Goal: Information Seeking & Learning: Find specific fact

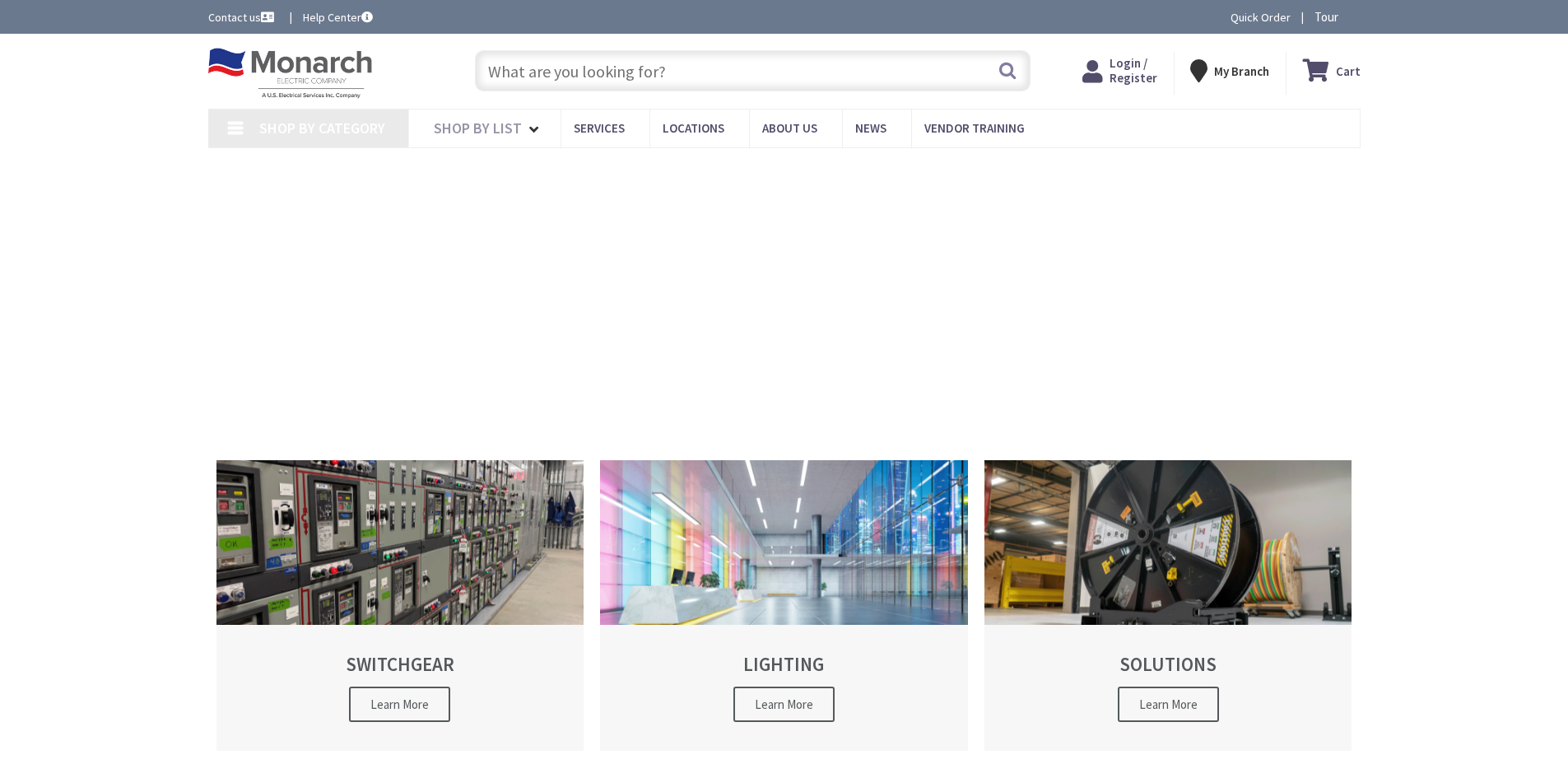
type input "[GEOGRAPHIC_DATA], [GEOGRAPHIC_DATA]"
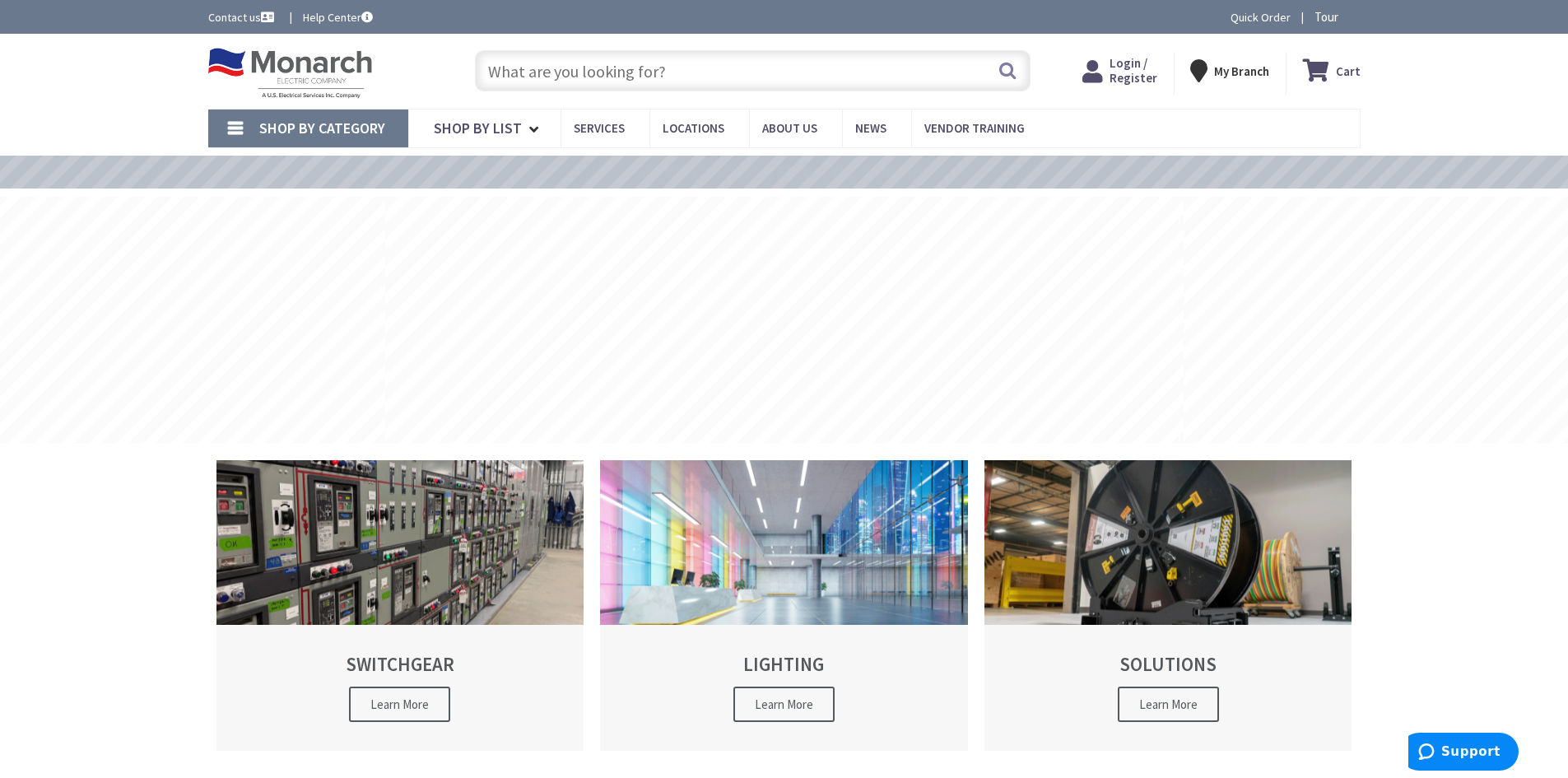
click at [563, 76] on input "text" at bounding box center [752, 70] width 555 height 41
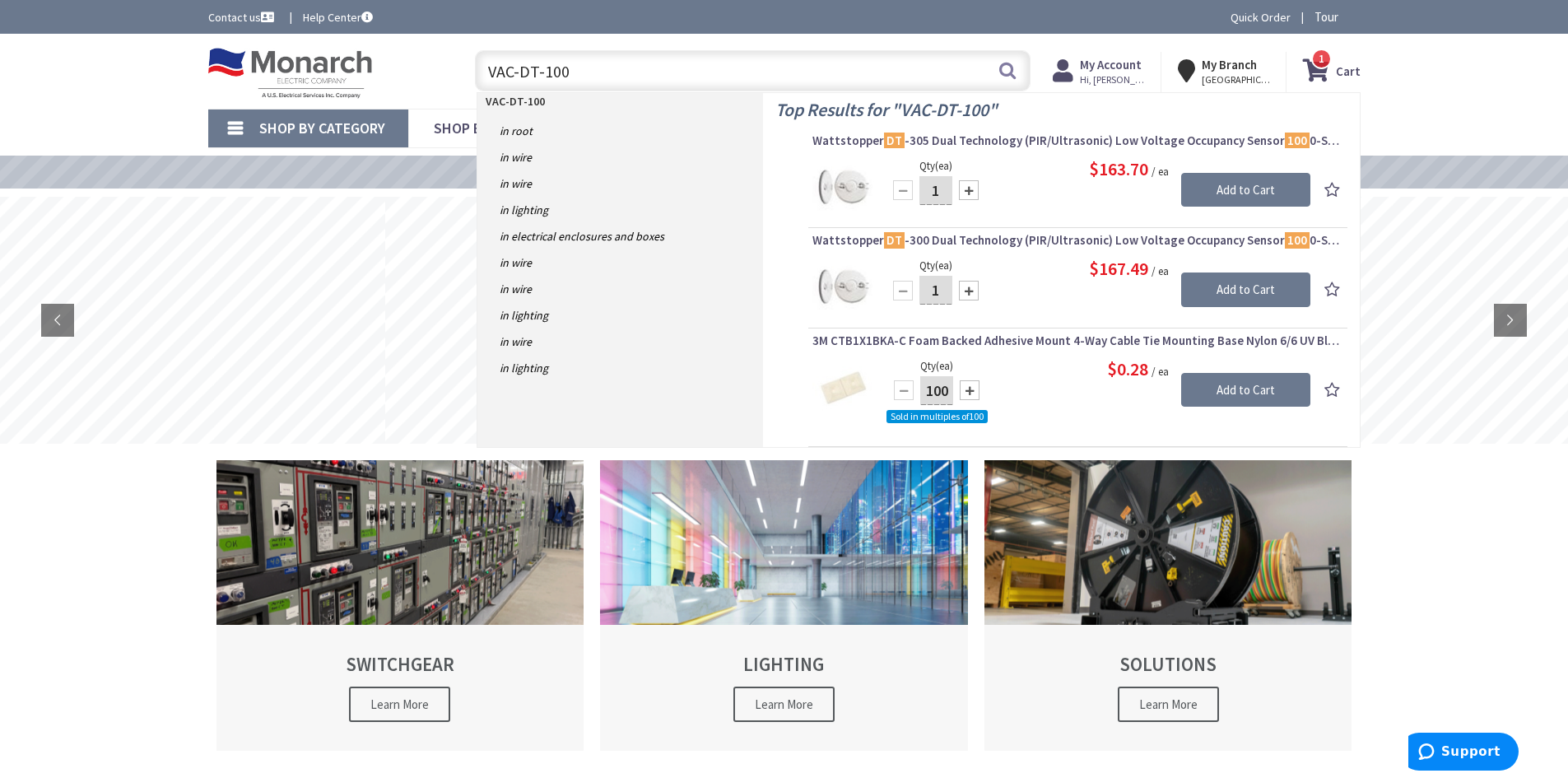
type input "VAC-DT-1000"
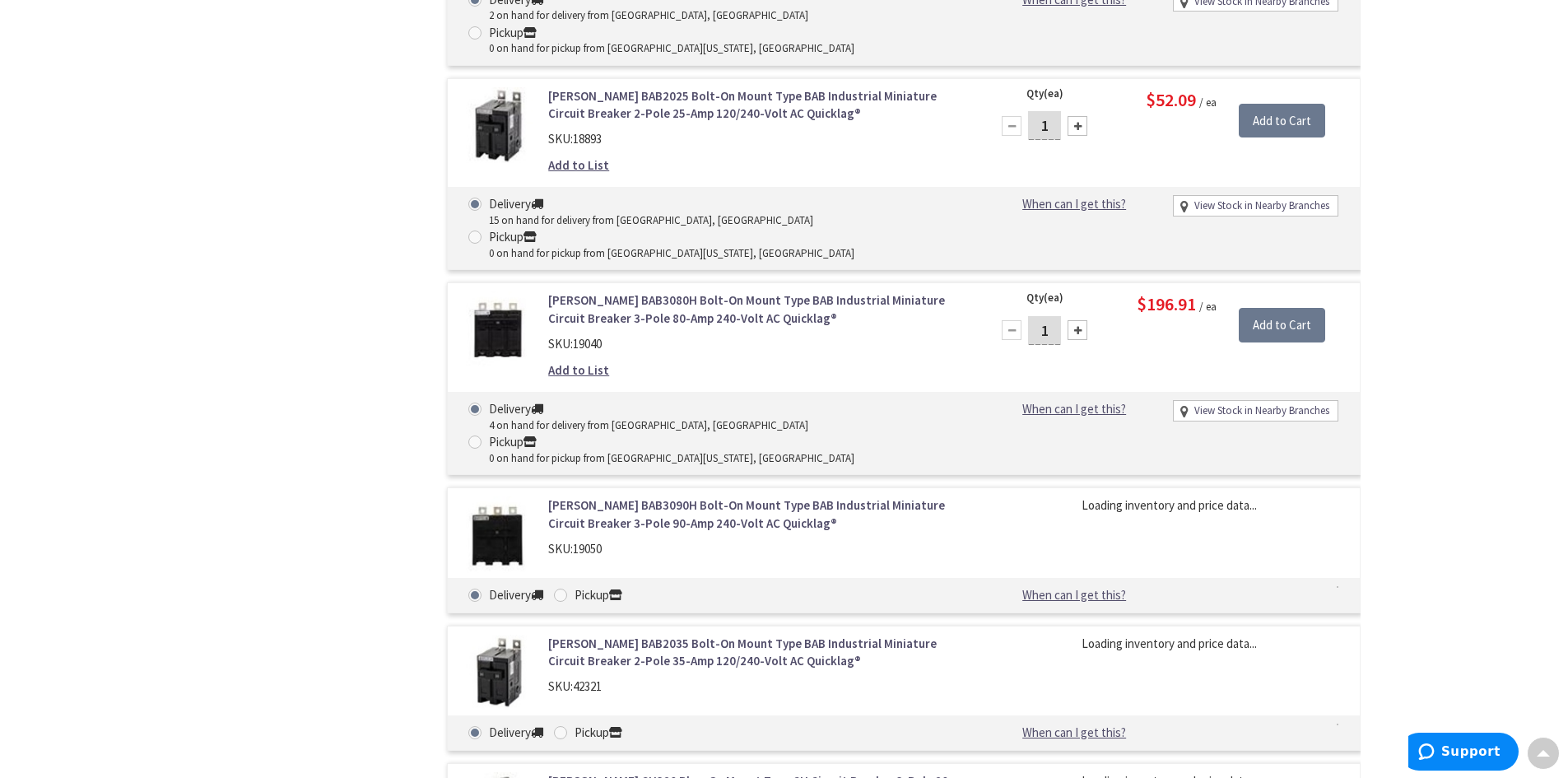
scroll to position [2120, 0]
